Goal: Transaction & Acquisition: Purchase product/service

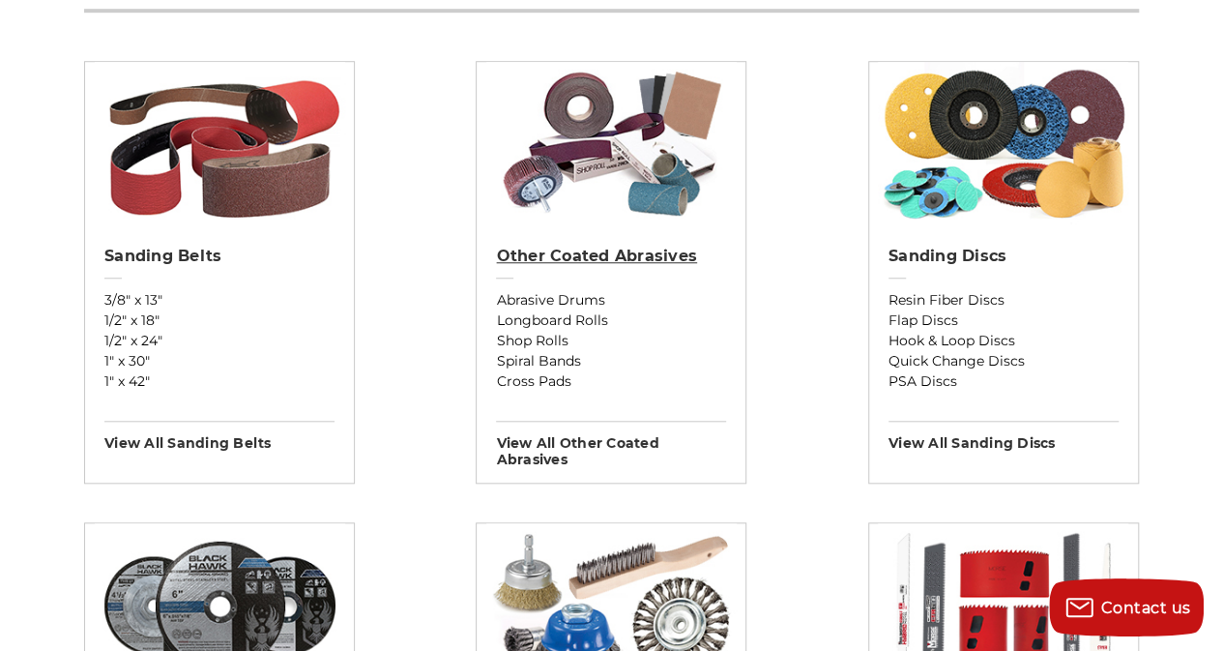
click at [603, 262] on h2 "Other Coated Abrasives" at bounding box center [611, 256] width 230 height 19
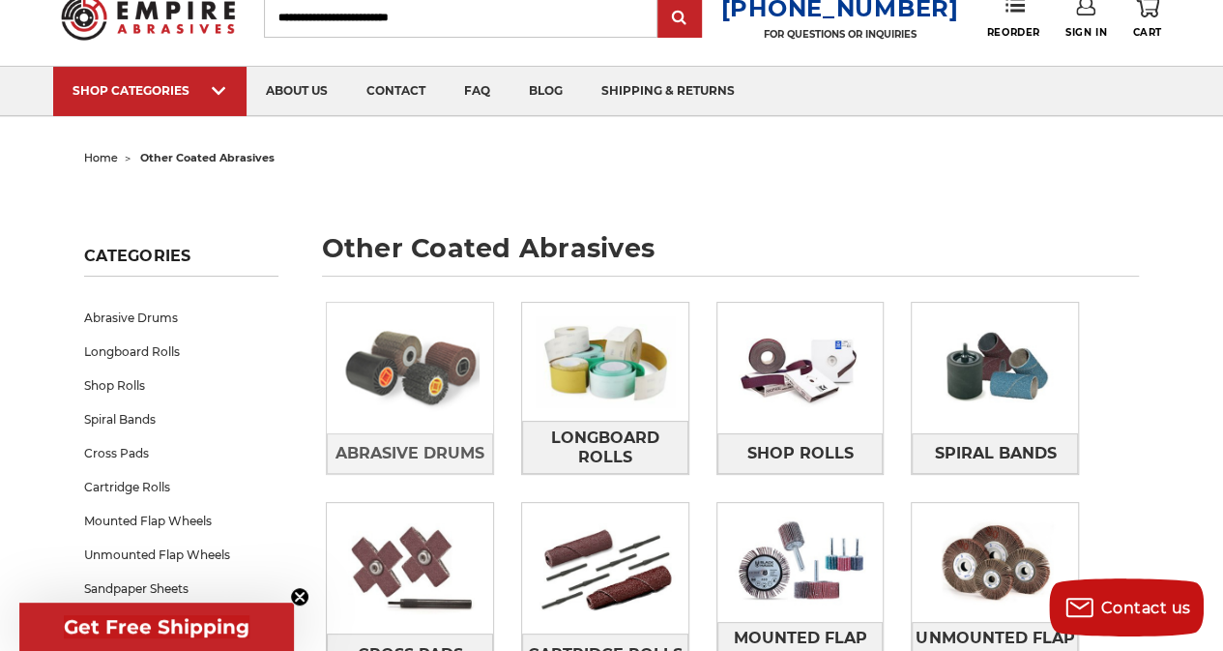
scroll to position [193, 0]
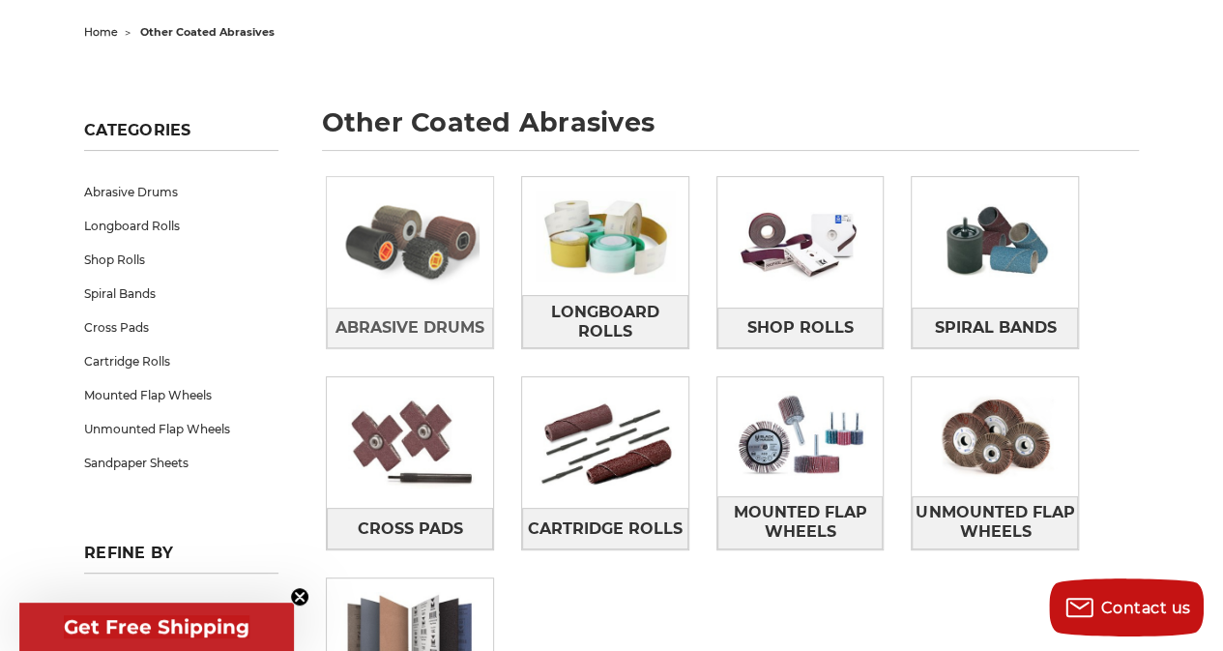
click at [382, 210] on img at bounding box center [410, 242] width 166 height 118
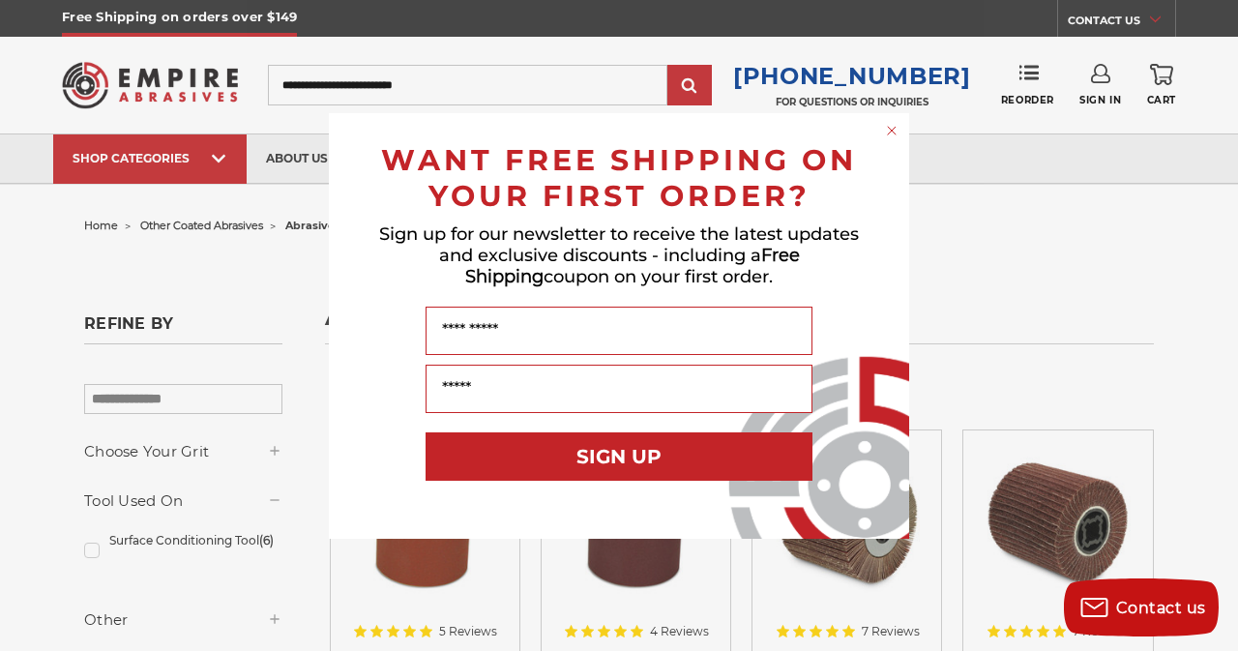
click at [893, 140] on form "WANT FREE SHIPPING ON YOUR FIRST ORDER? Sign up for our newsletter to receive t…" at bounding box center [619, 325] width 580 height 425
click at [895, 132] on circle "Close dialog" at bounding box center [892, 130] width 18 height 18
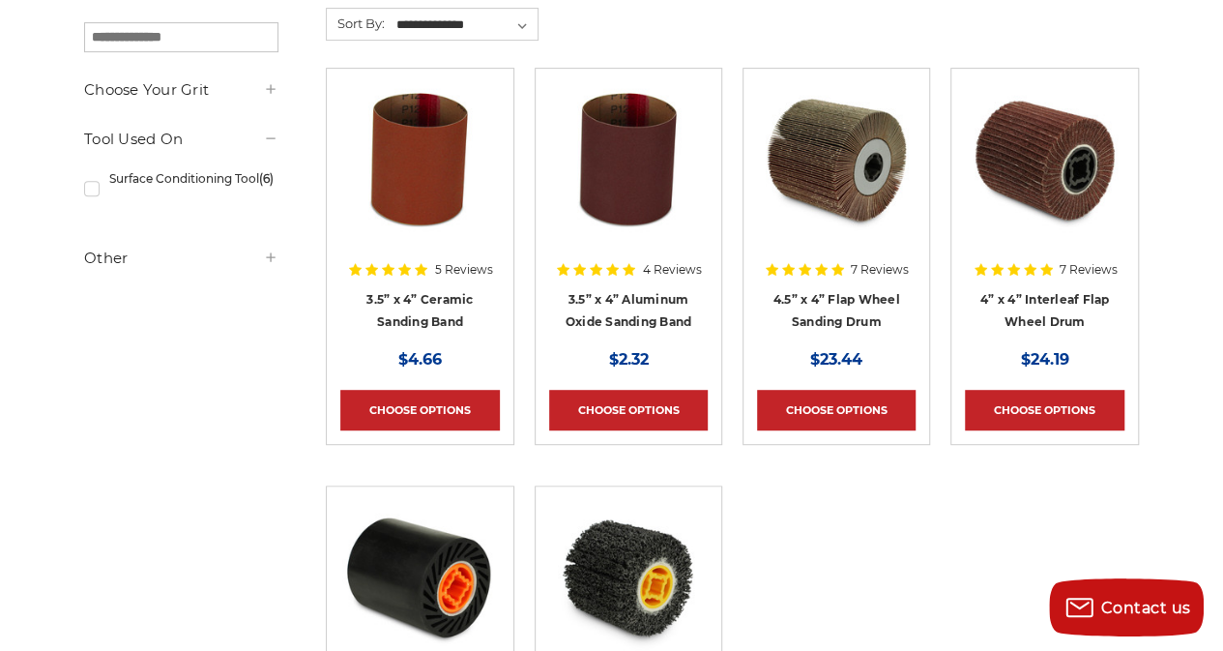
scroll to position [387, 0]
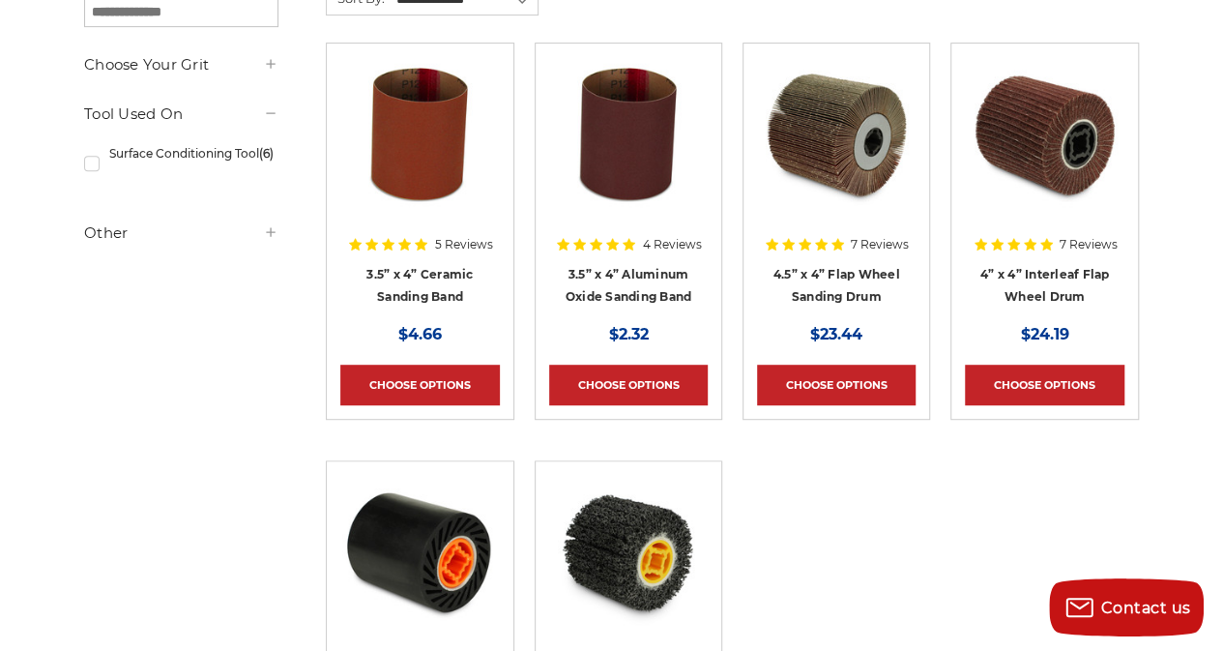
click at [621, 150] on img at bounding box center [628, 134] width 155 height 155
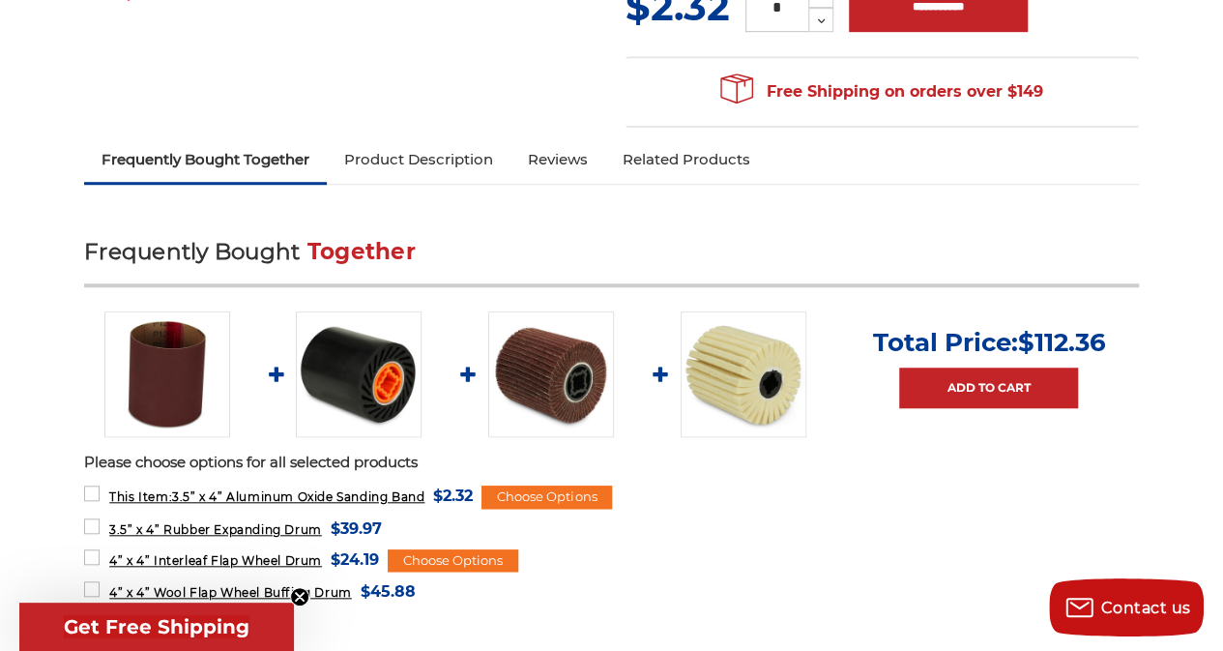
scroll to position [483, 0]
